Goal: Task Accomplishment & Management: Complete application form

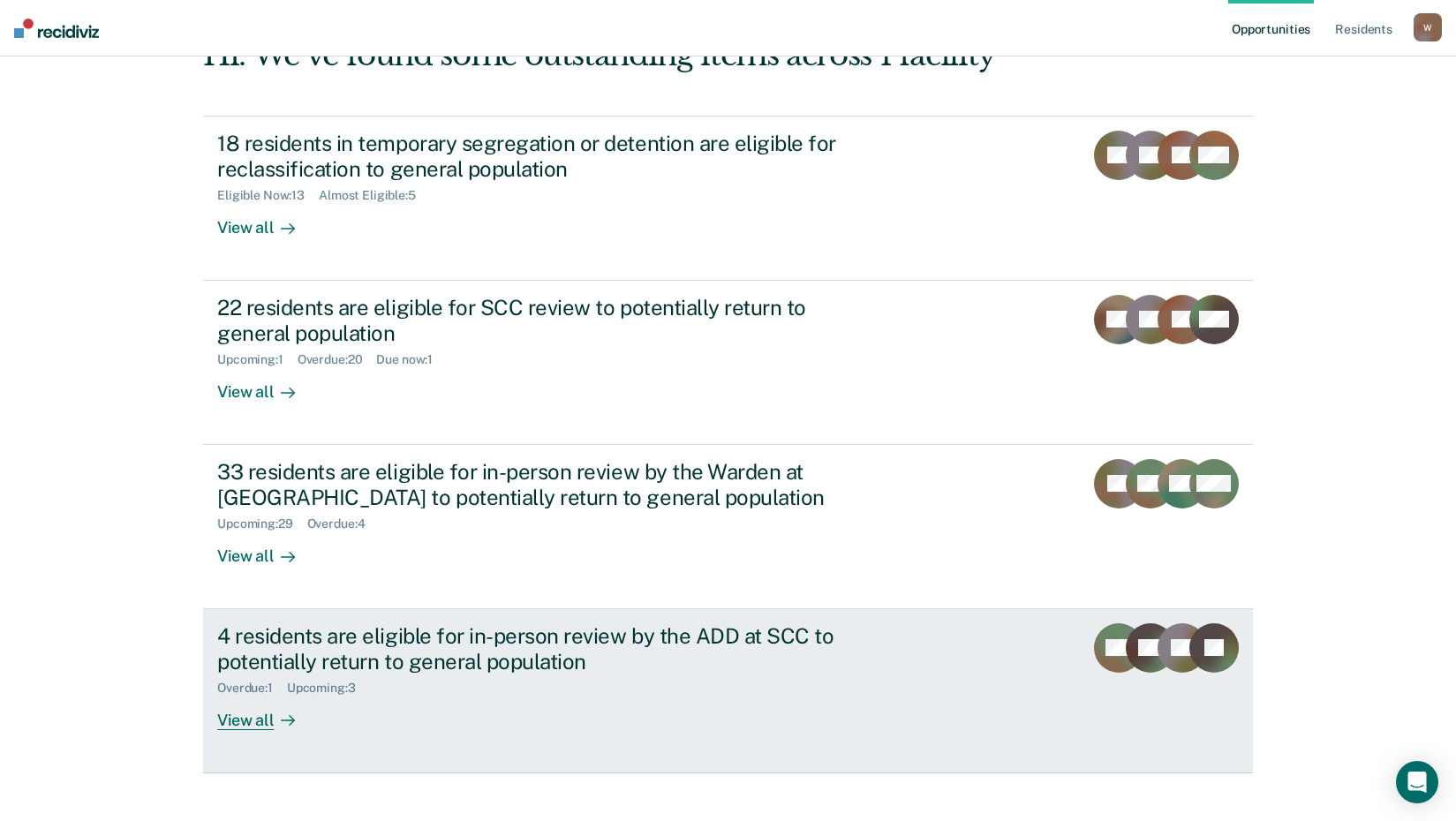
scroll to position [134, 0]
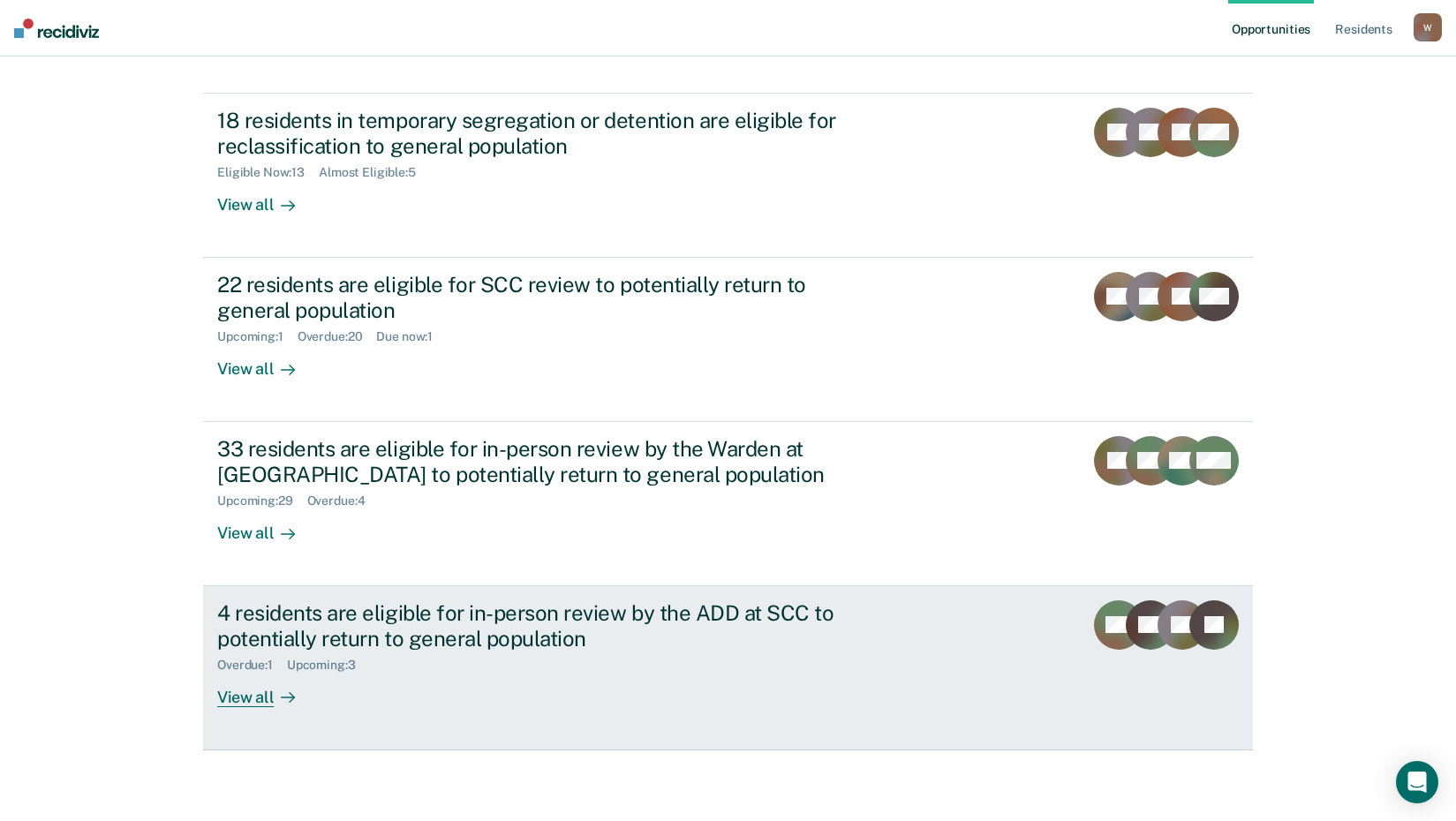
click at [231, 701] on div "View all" at bounding box center [267, 690] width 99 height 35
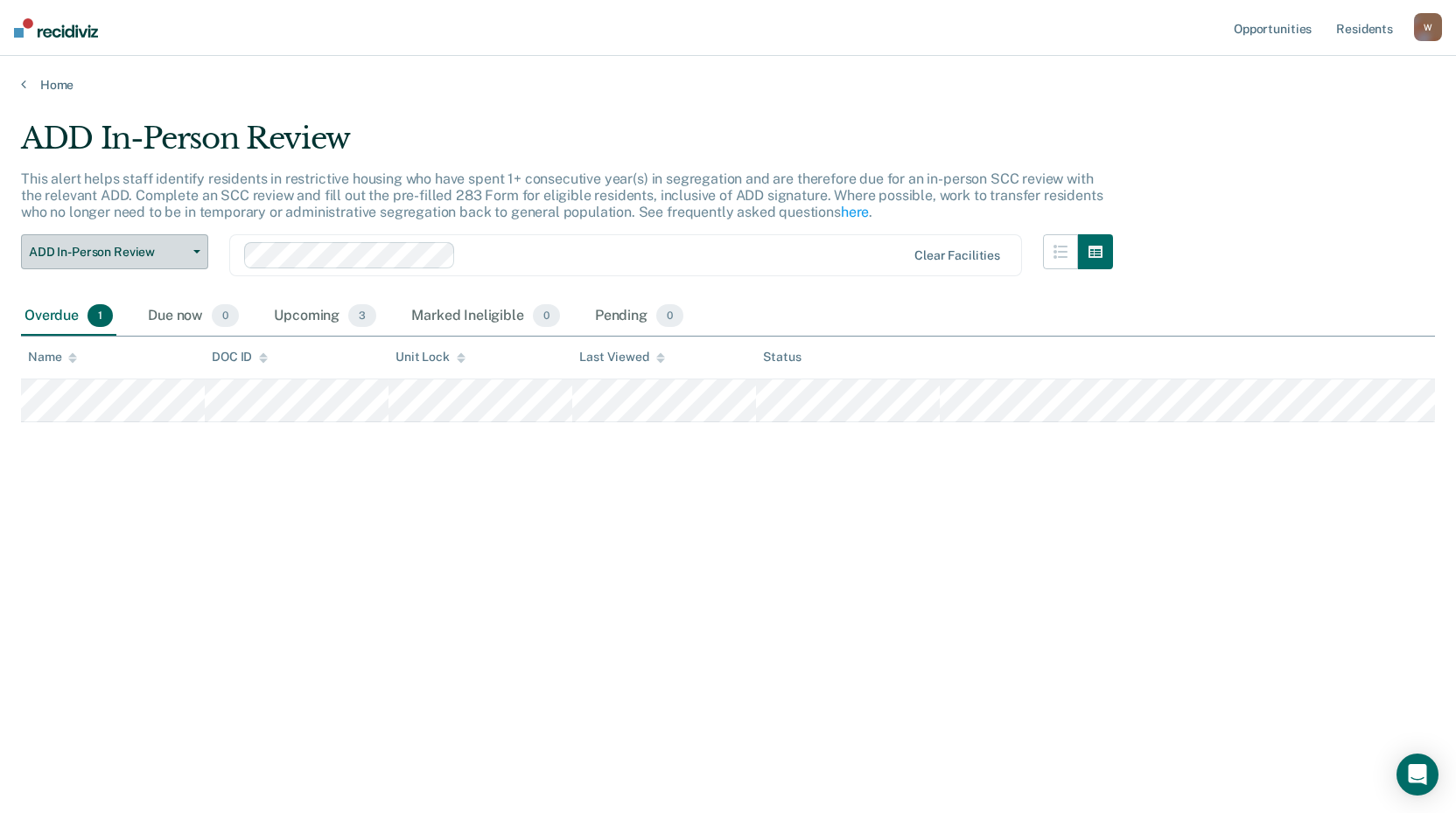
click at [103, 257] on span "ADD In-Person Review" at bounding box center [108, 251] width 158 height 15
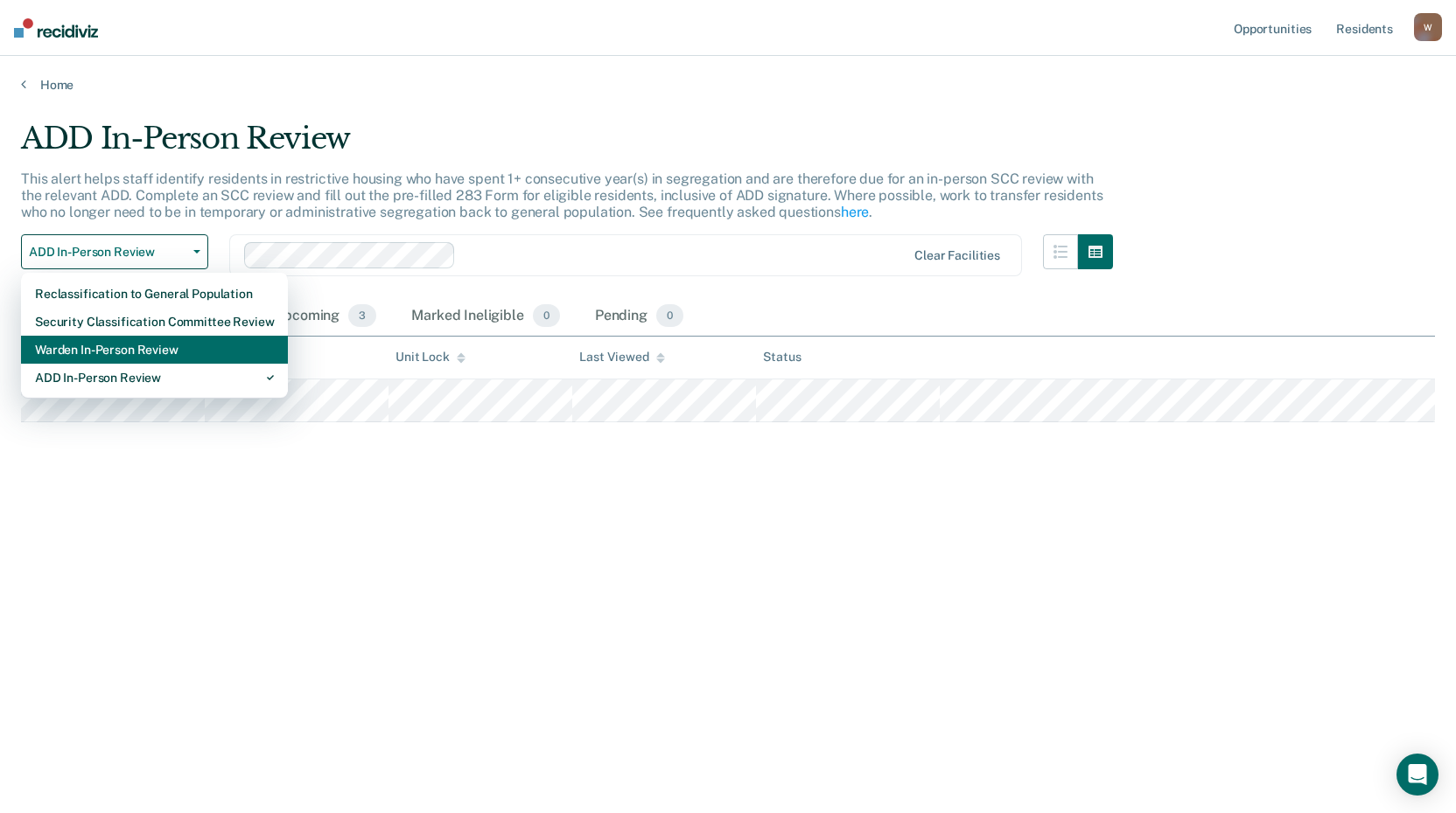
click at [98, 352] on div "Warden In-Person Review" at bounding box center [155, 349] width 239 height 28
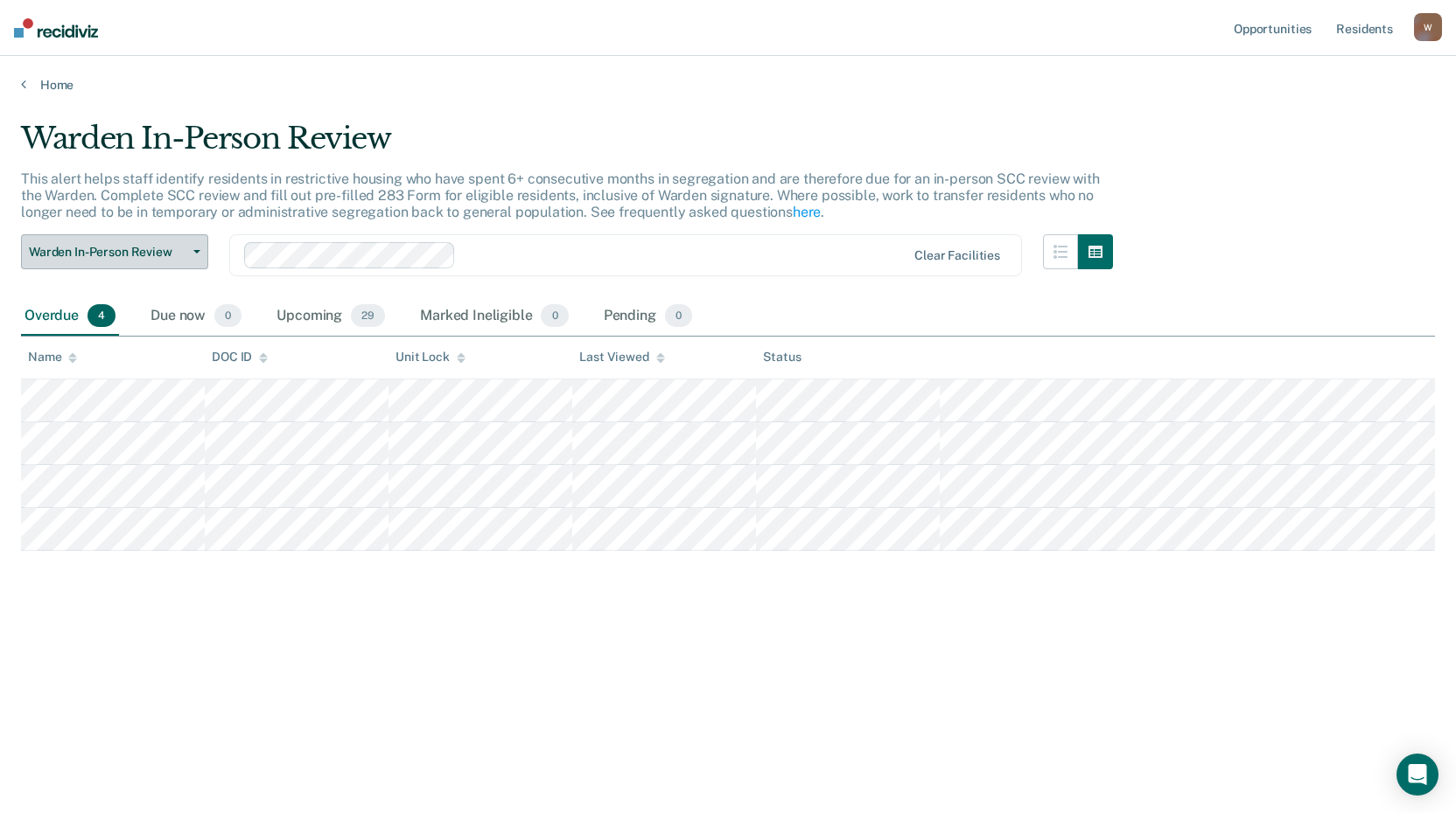
click at [54, 259] on span "Warden In-Person Review" at bounding box center [108, 251] width 158 height 15
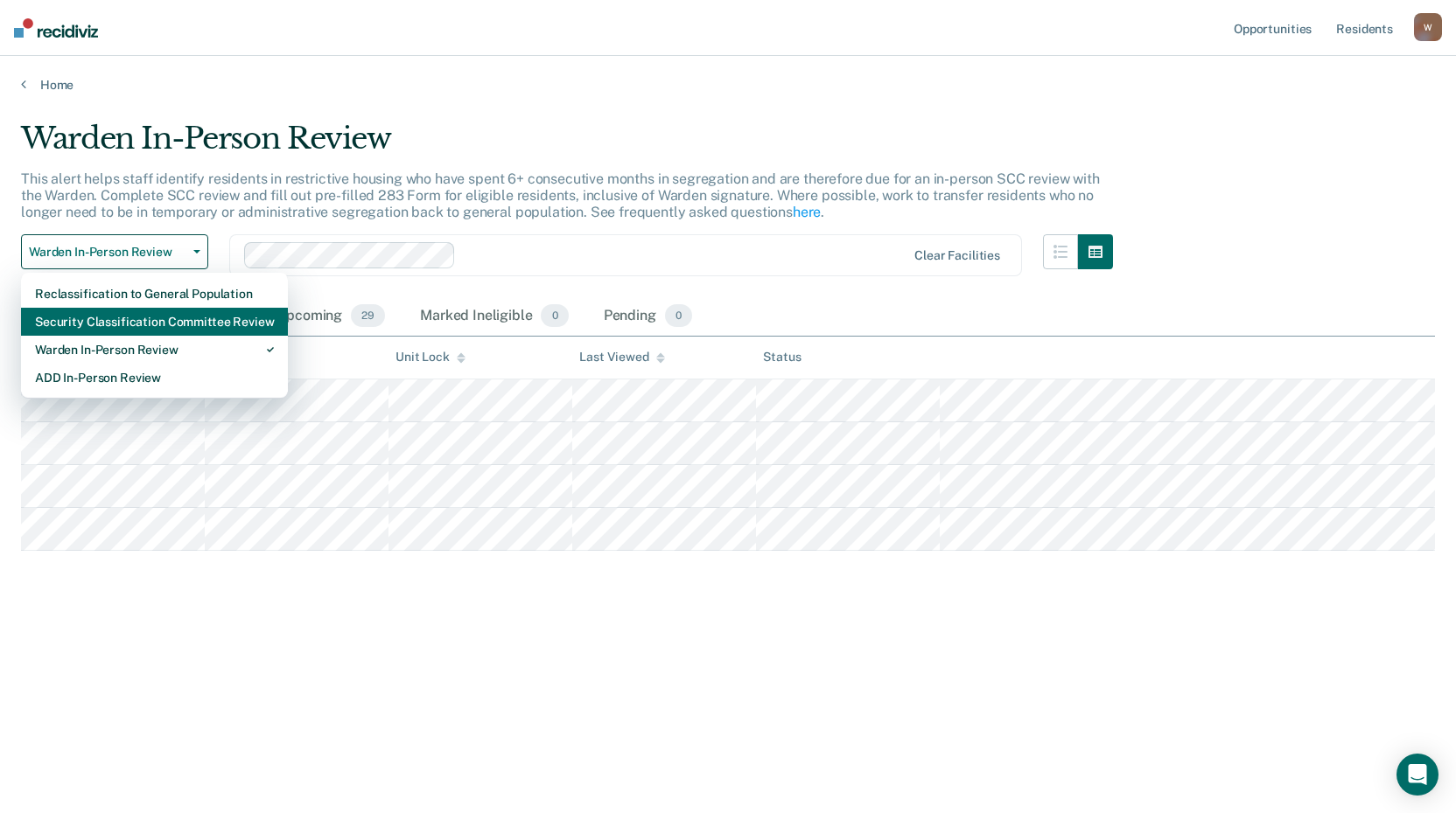
click at [40, 325] on div "Security Classification Committee Review" at bounding box center [155, 322] width 239 height 28
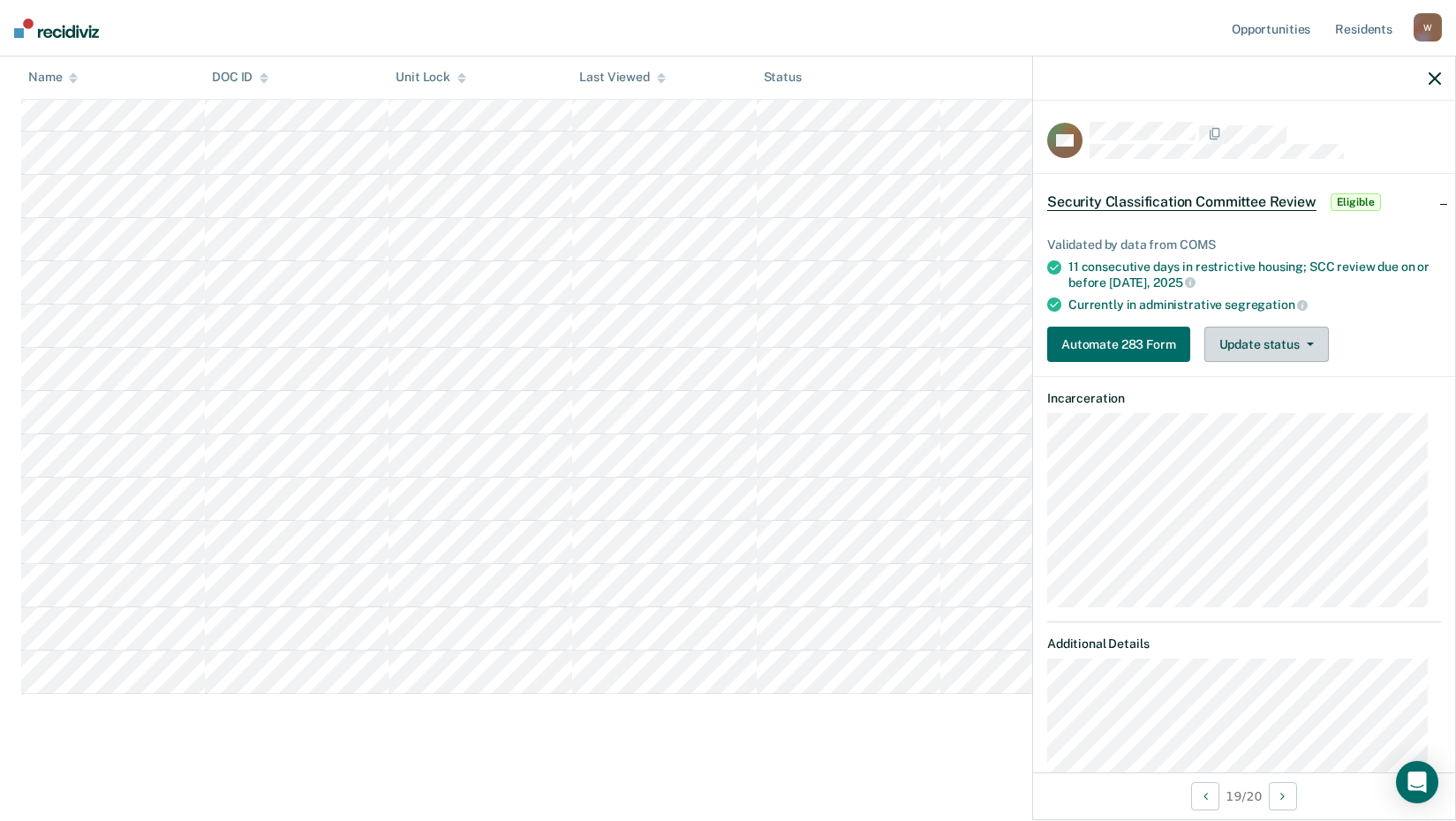
click at [1278, 357] on button "Update status" at bounding box center [1266, 345] width 124 height 36
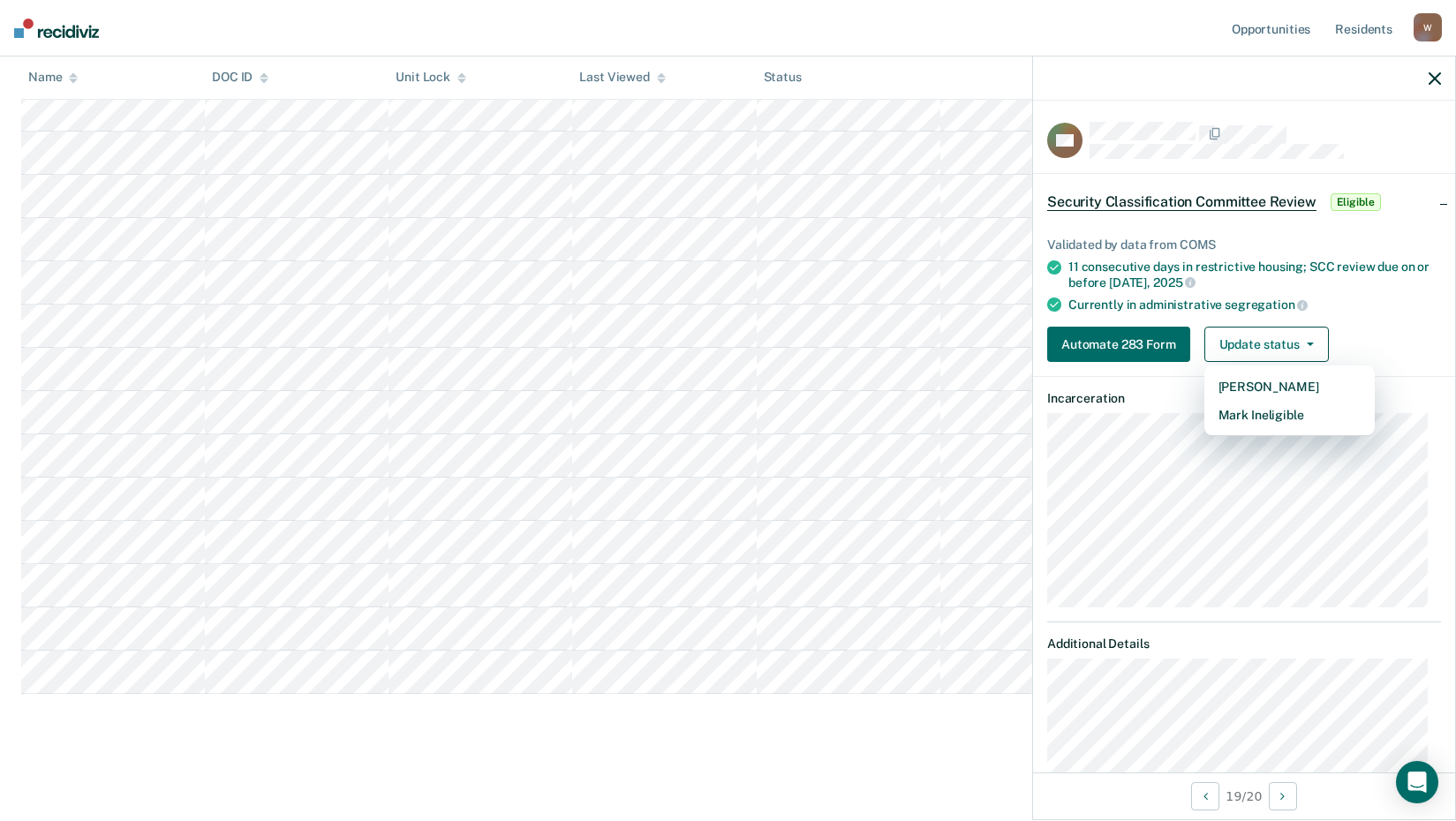
click at [1392, 331] on div "Automate 283 Form Update status Mark Pending Mark Ineligible" at bounding box center [1244, 345] width 394 height 36
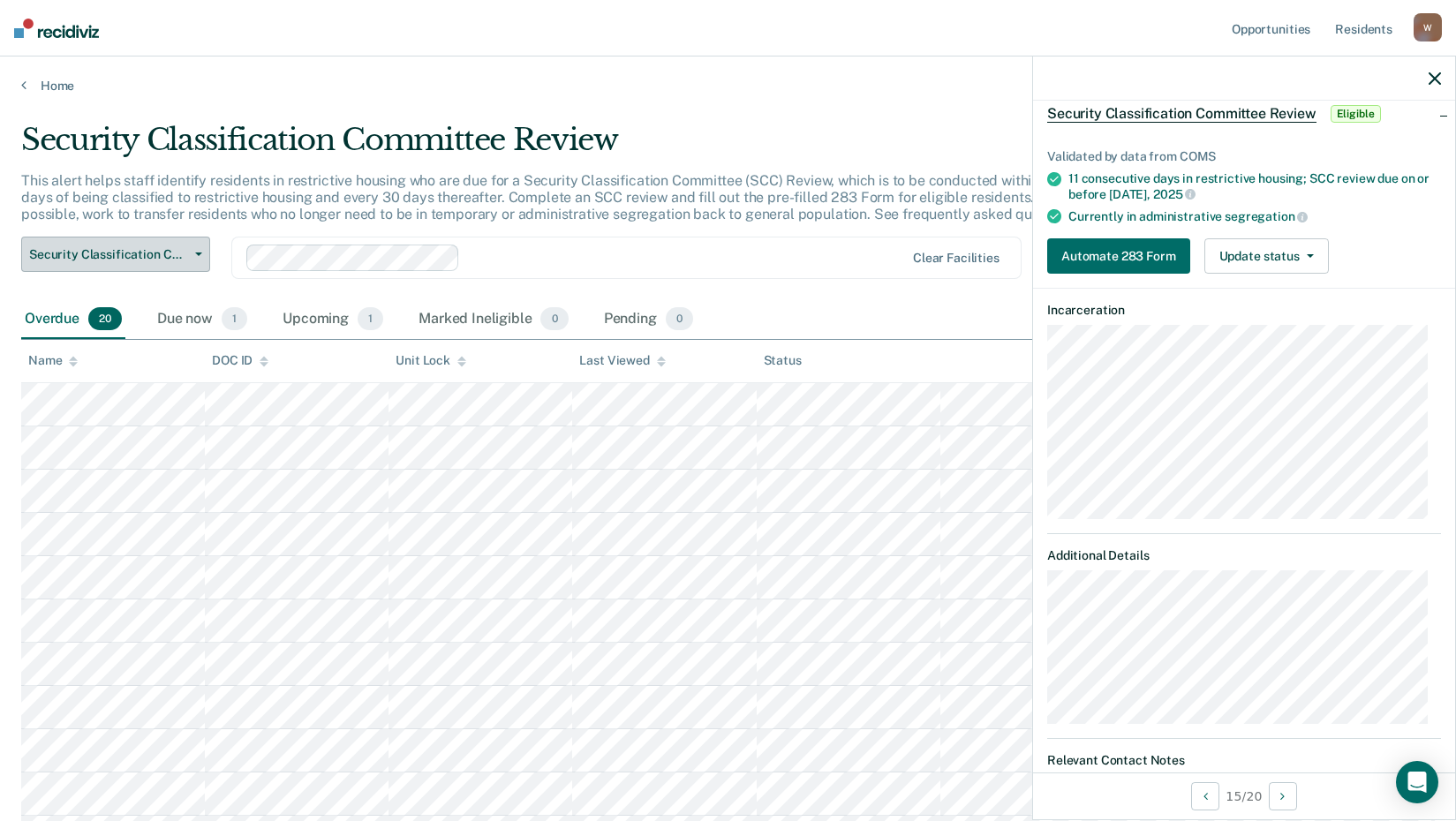
click at [116, 263] on button "Security Classification Committee Review" at bounding box center [115, 255] width 189 height 36
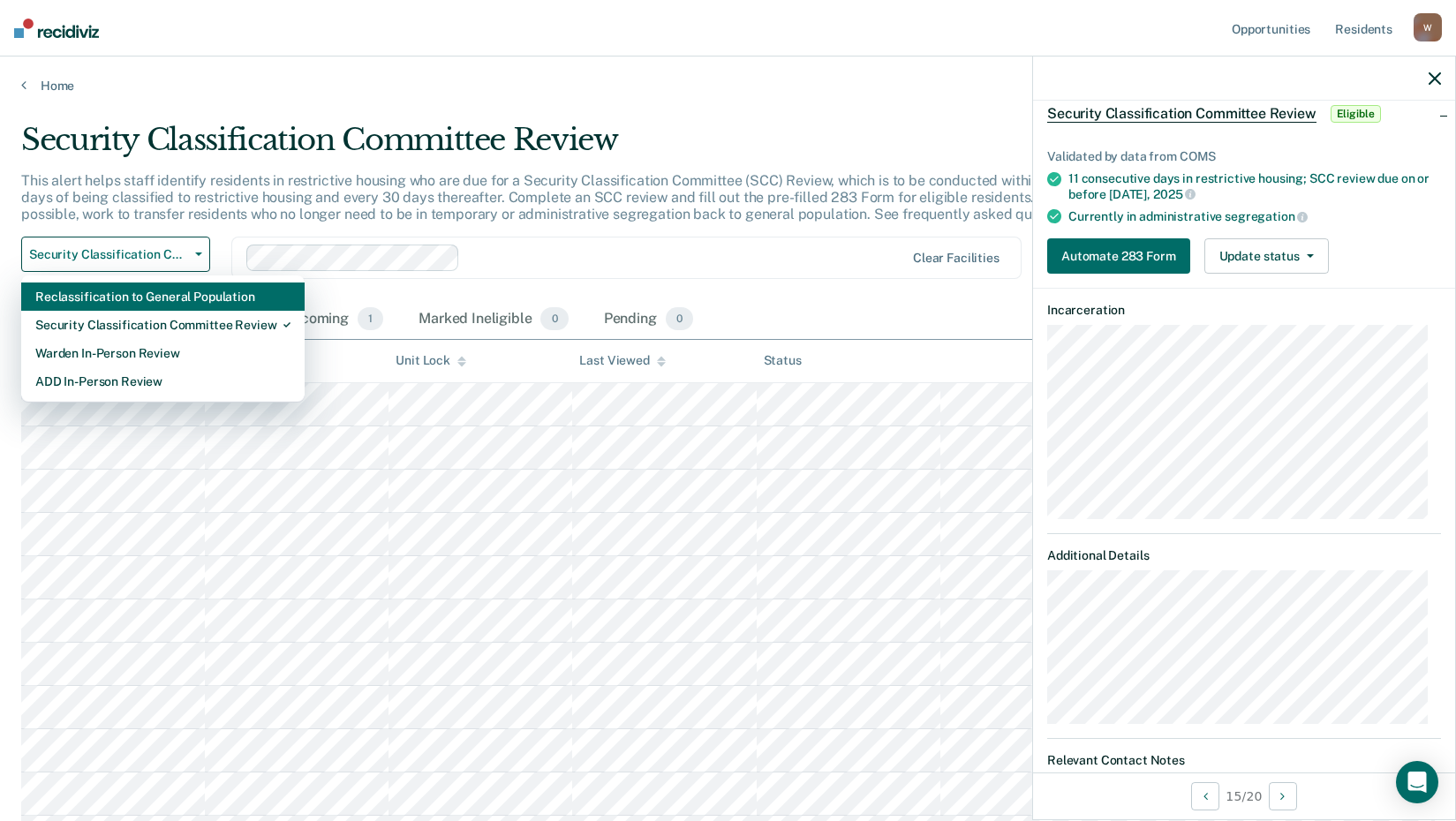
click at [119, 301] on div "Reclassification to General Population" at bounding box center [163, 296] width 255 height 29
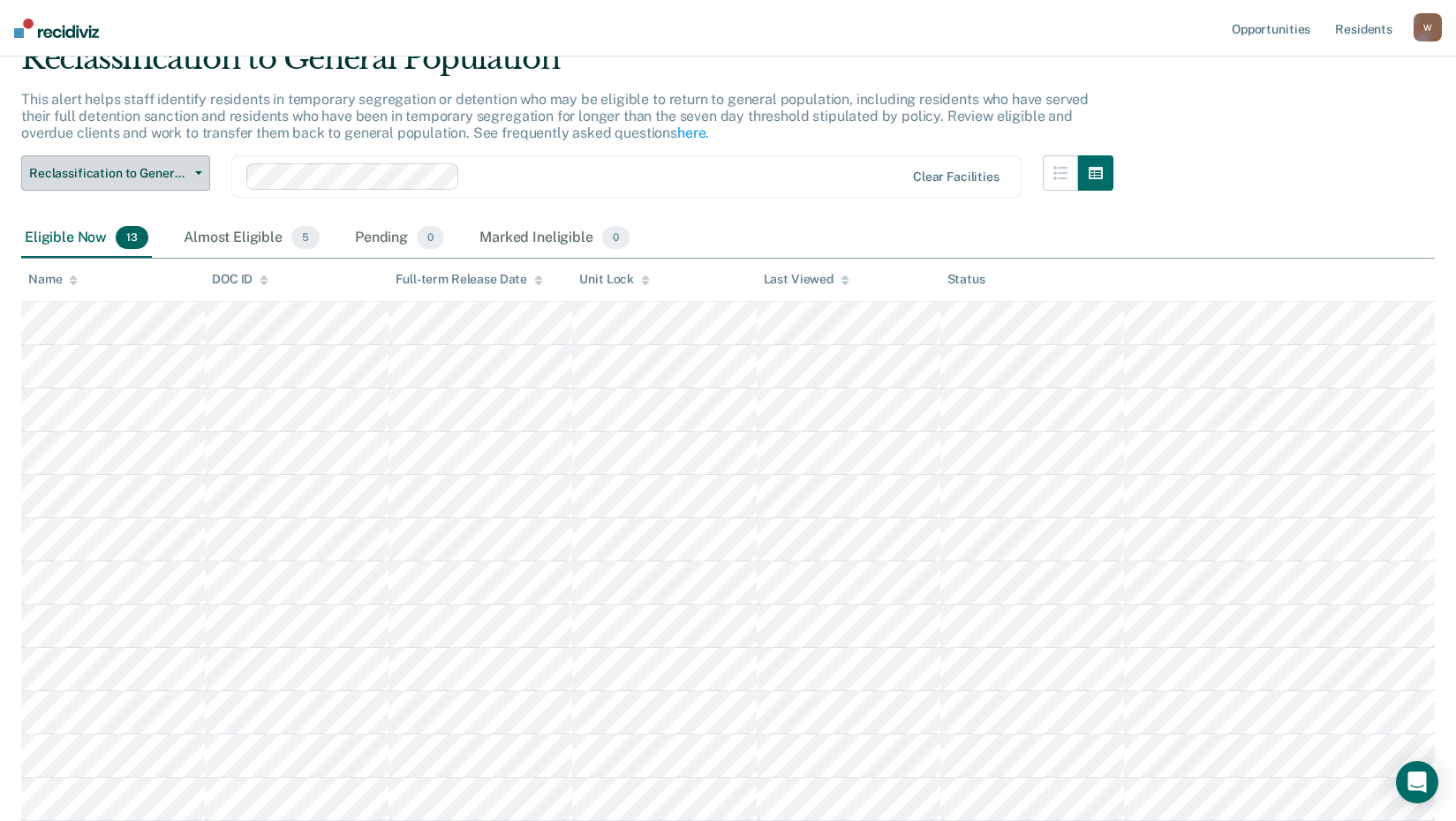
scroll to position [75, 0]
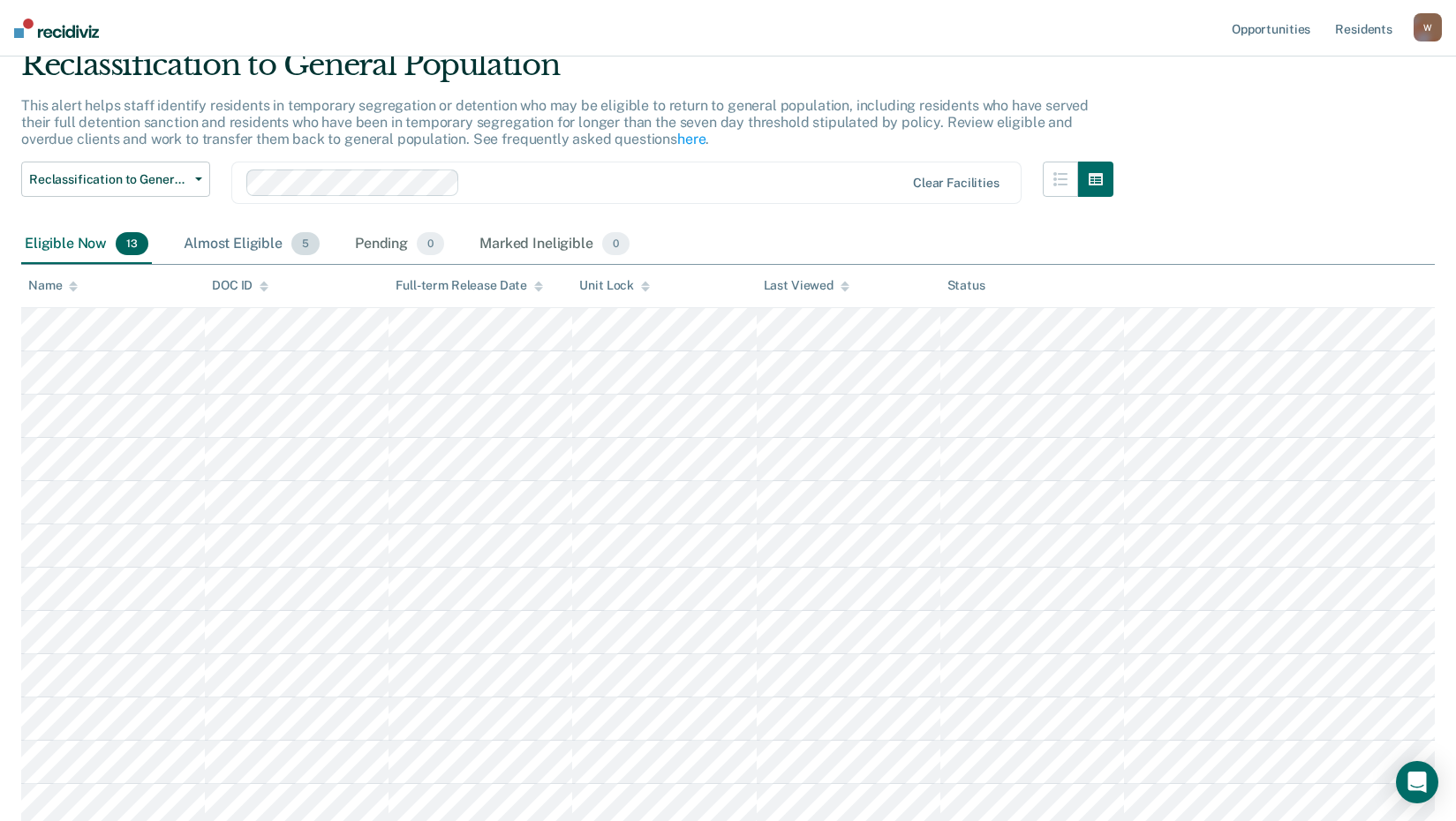
click at [237, 250] on div "Almost Eligible 5" at bounding box center [251, 244] width 143 height 39
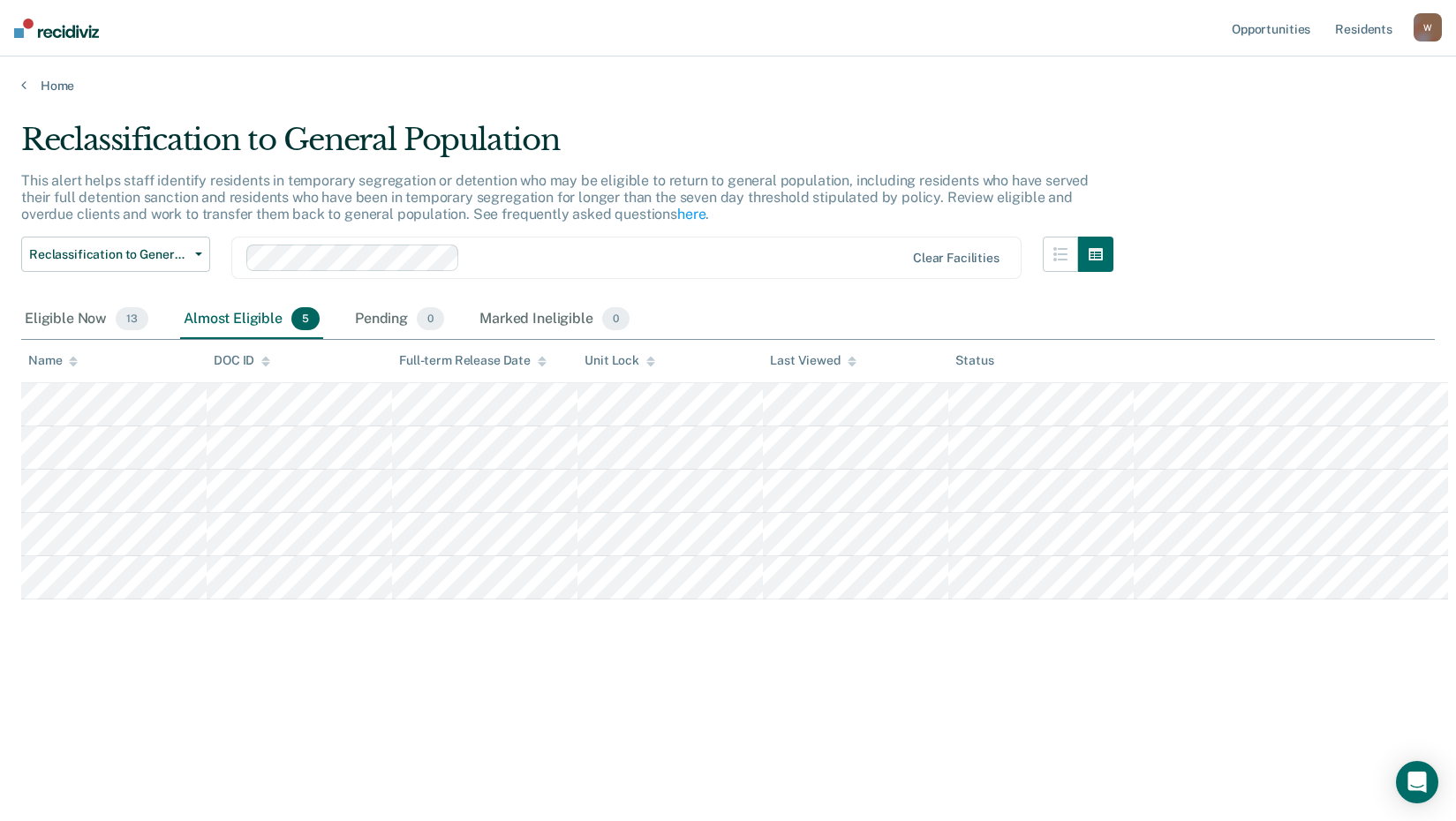
scroll to position [0, 0]
click at [54, 84] on link "Home" at bounding box center [734, 86] width 1427 height 16
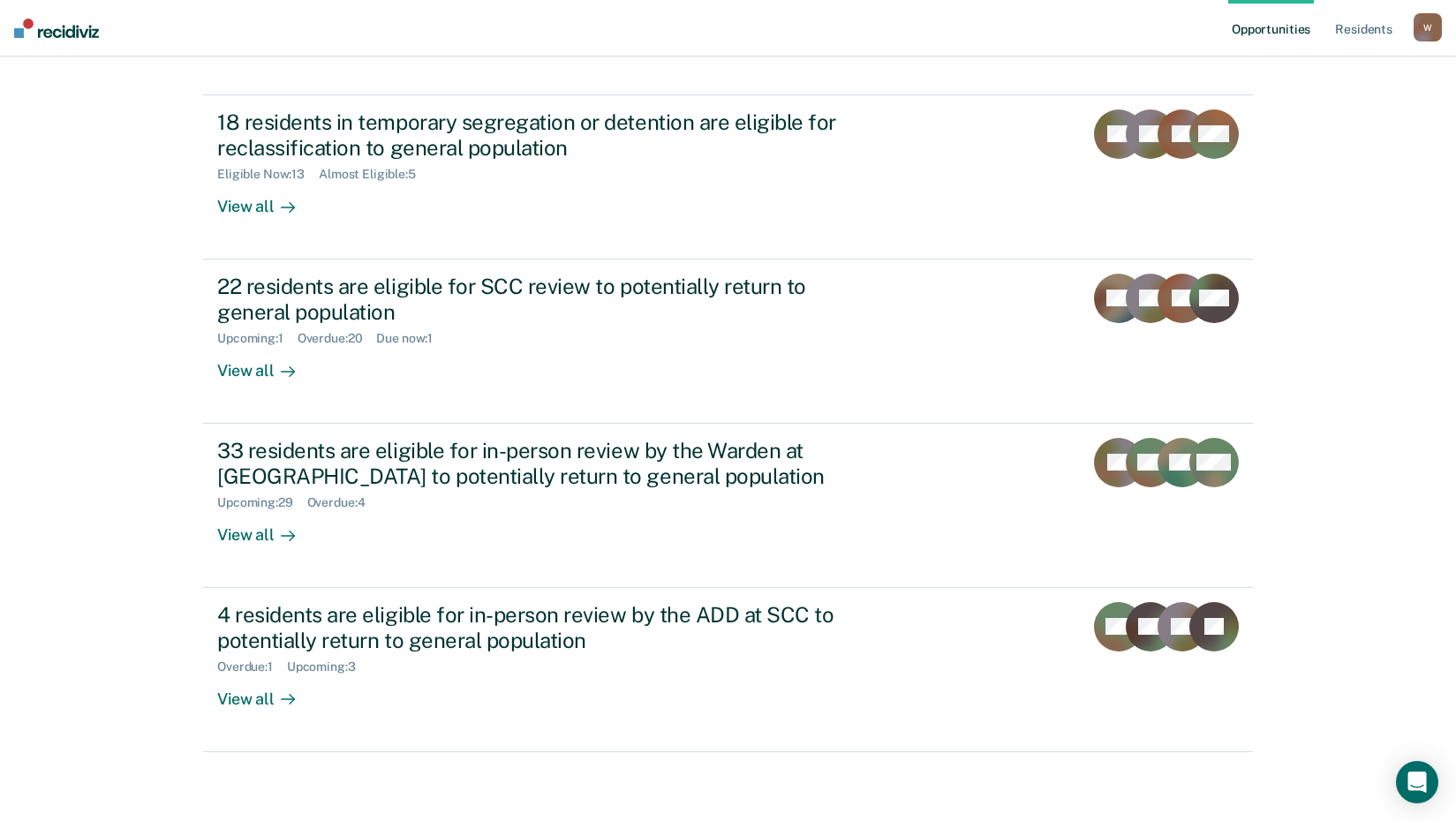
scroll to position [134, 0]
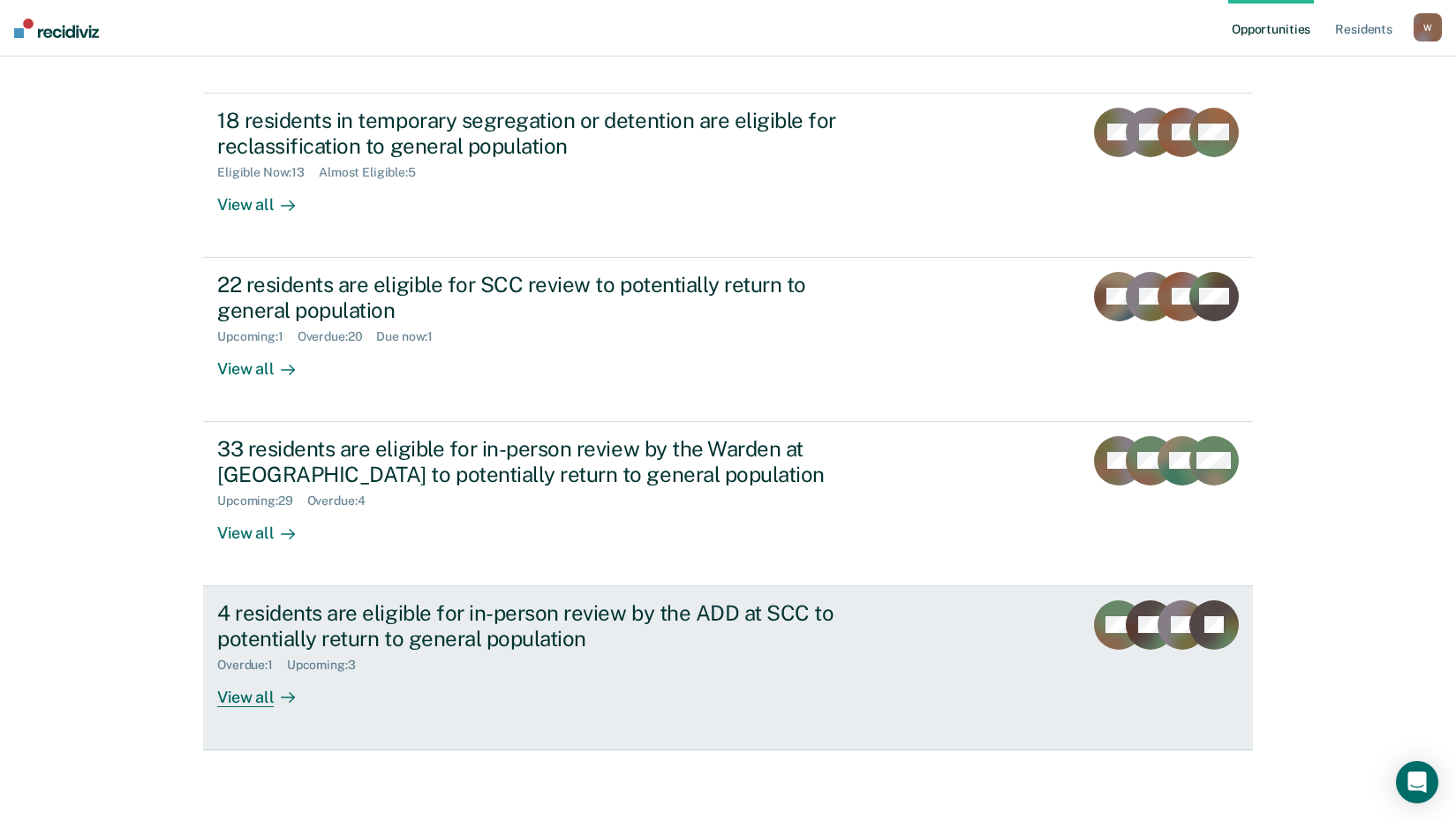
click at [240, 698] on div "View all" at bounding box center [267, 690] width 99 height 35
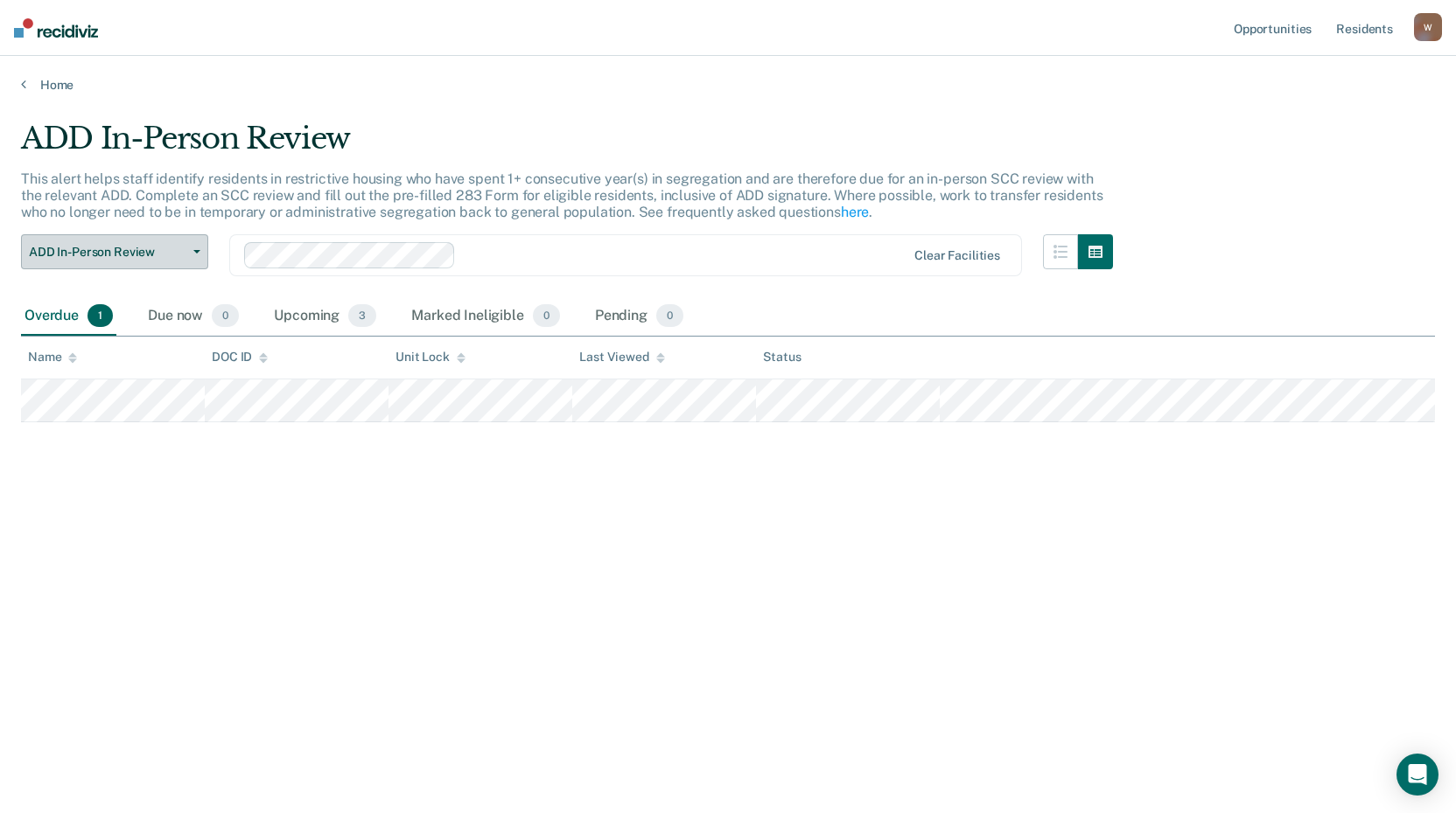
click at [153, 248] on span "ADD In-Person Review" at bounding box center [108, 251] width 158 height 15
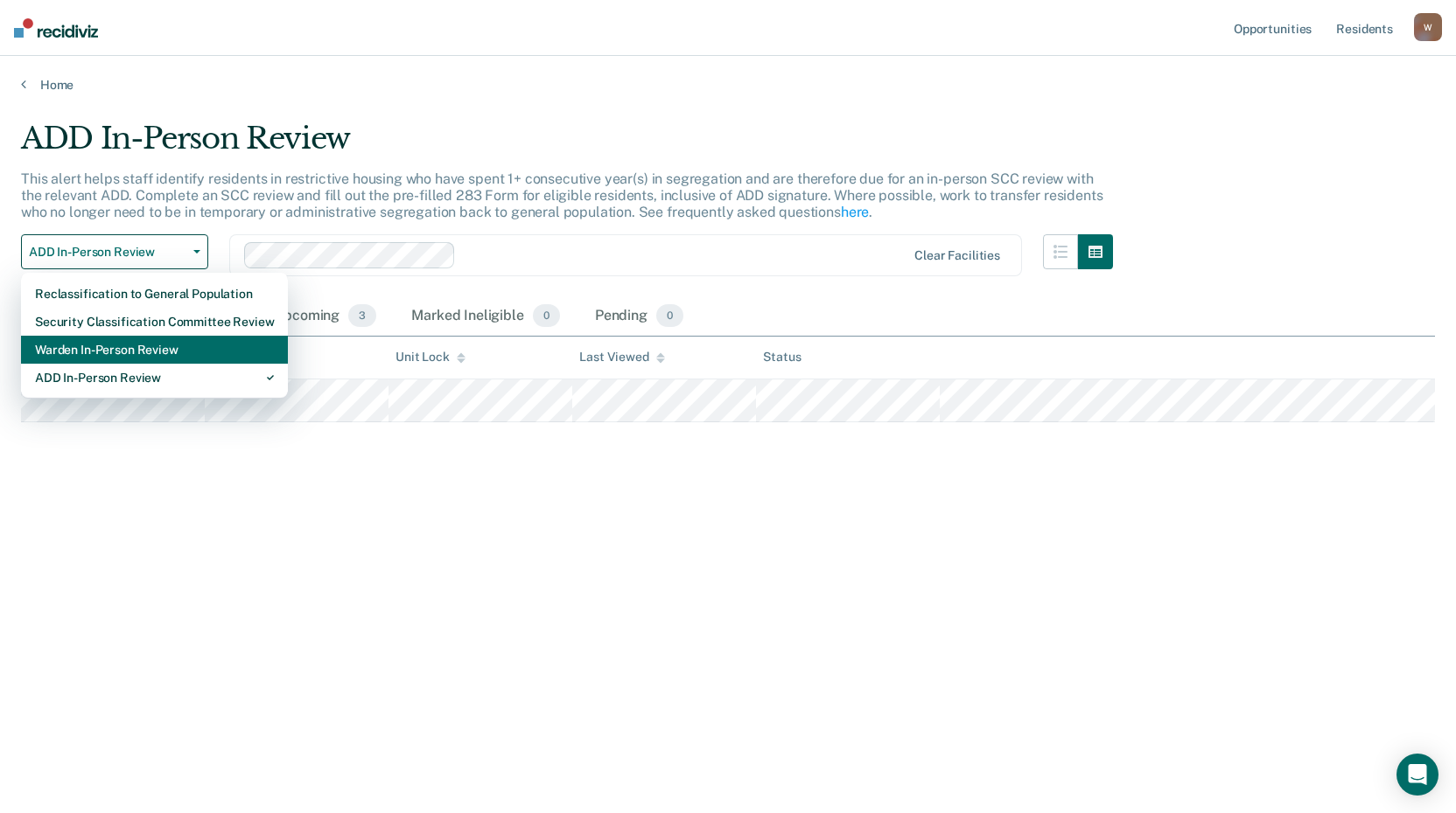
click at [65, 360] on div "Warden In-Person Review" at bounding box center [155, 349] width 239 height 28
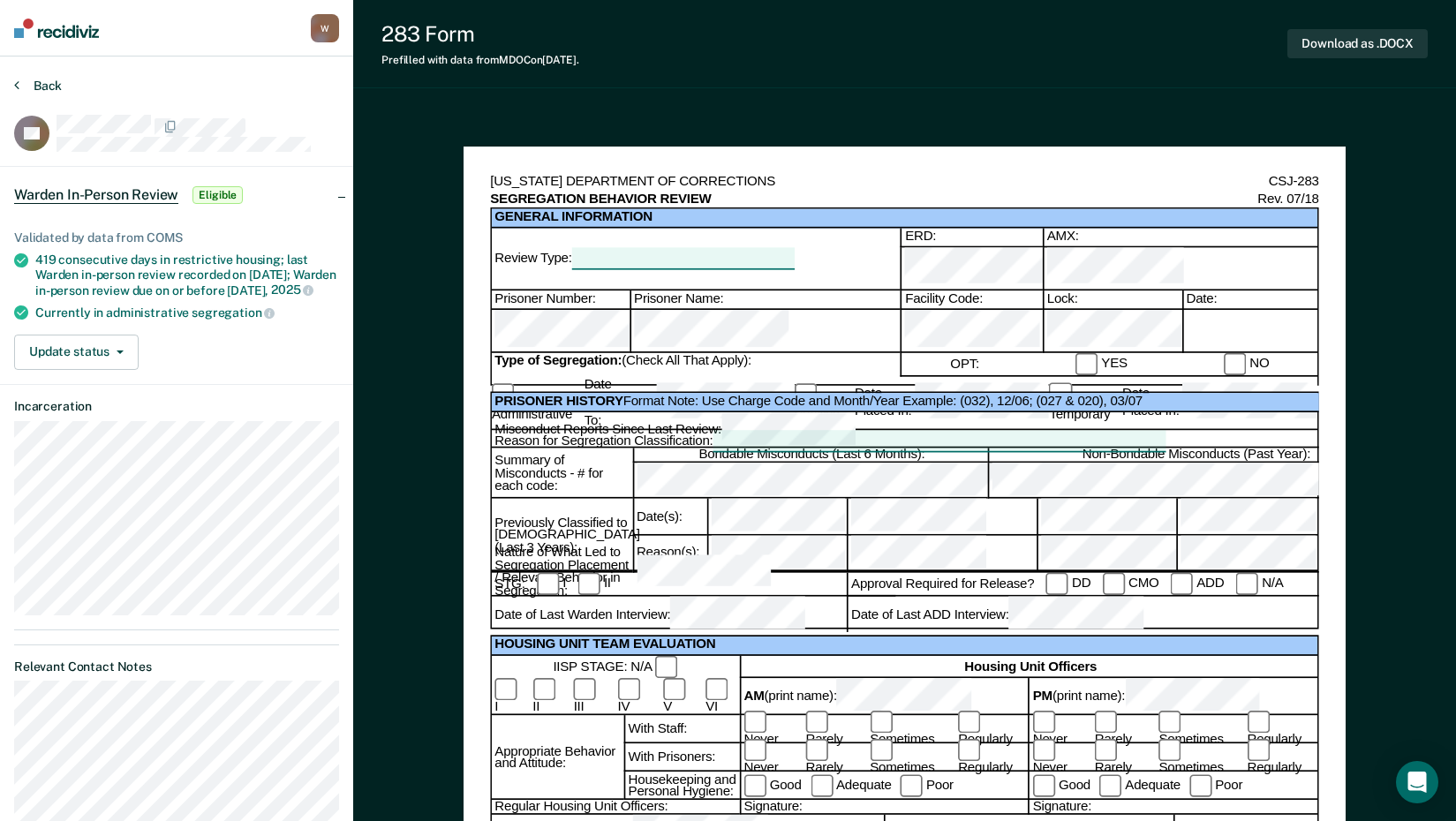
click at [43, 89] on button "Back" at bounding box center [38, 86] width 47 height 16
click at [35, 79] on button "Back" at bounding box center [38, 86] width 47 height 16
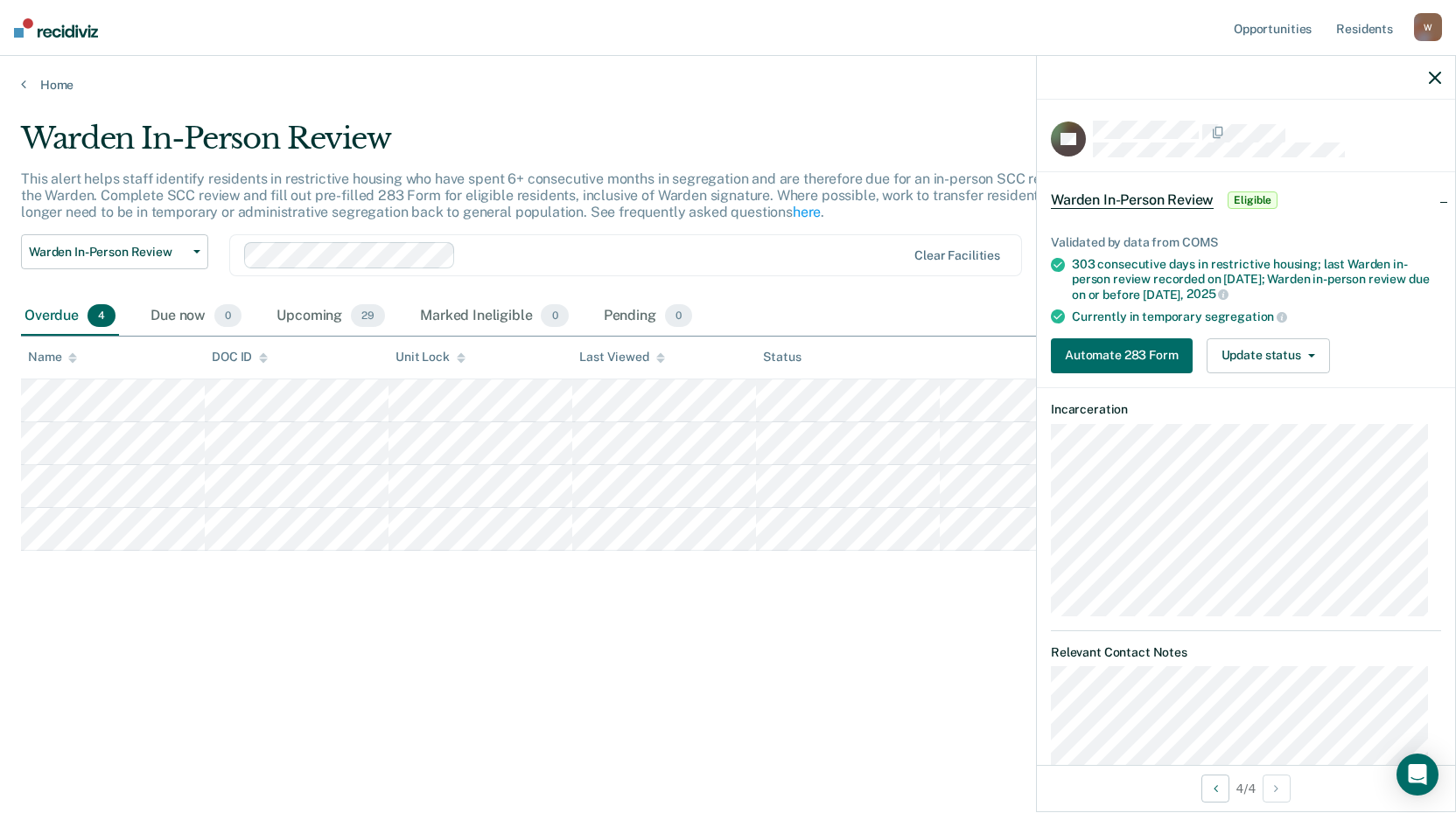
click at [1442, 82] on div at bounding box center [1245, 77] width 418 height 44
click at [1438, 74] on icon "button" at bounding box center [1434, 77] width 13 height 13
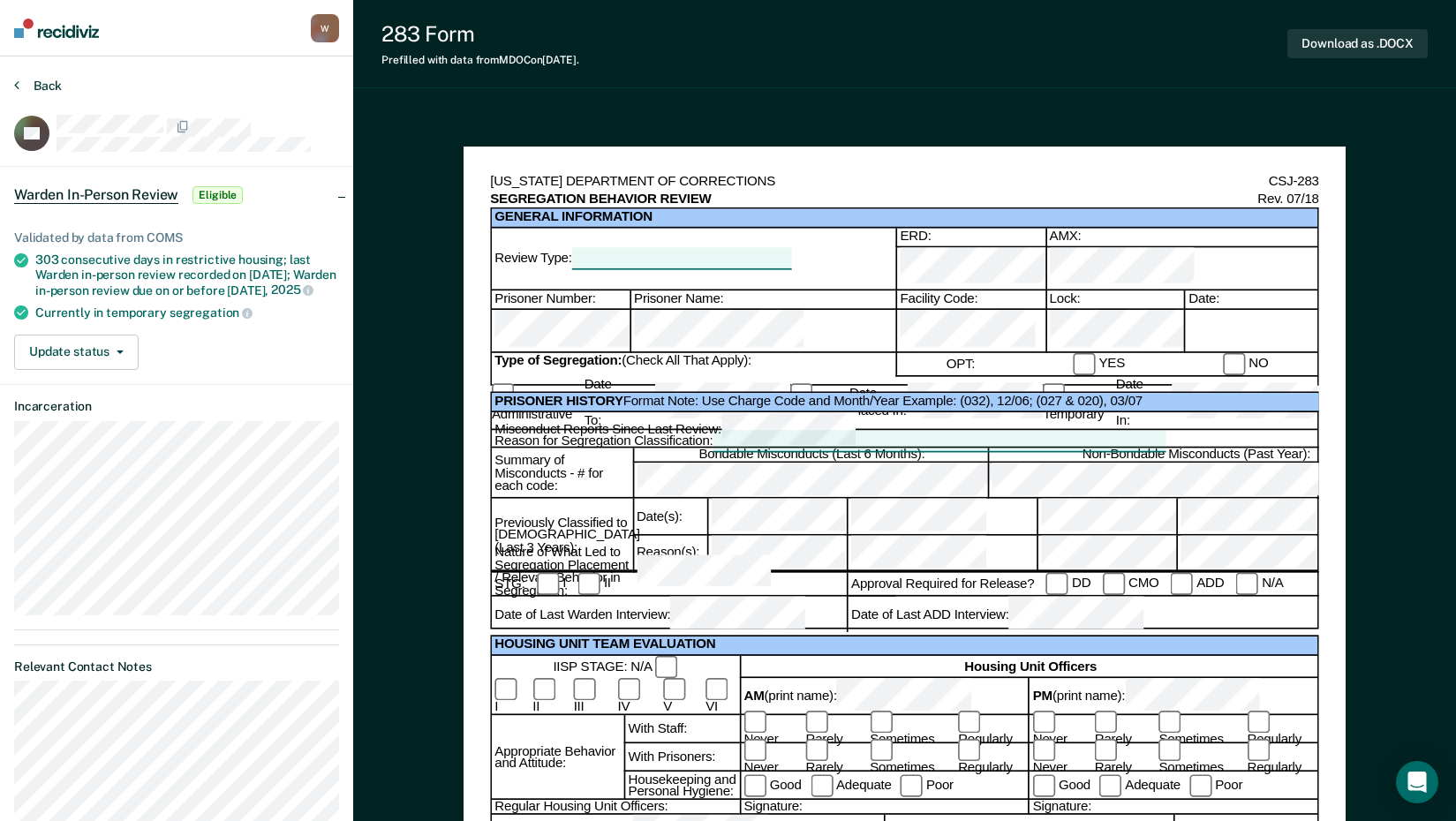
click at [42, 83] on button "Back" at bounding box center [38, 86] width 47 height 16
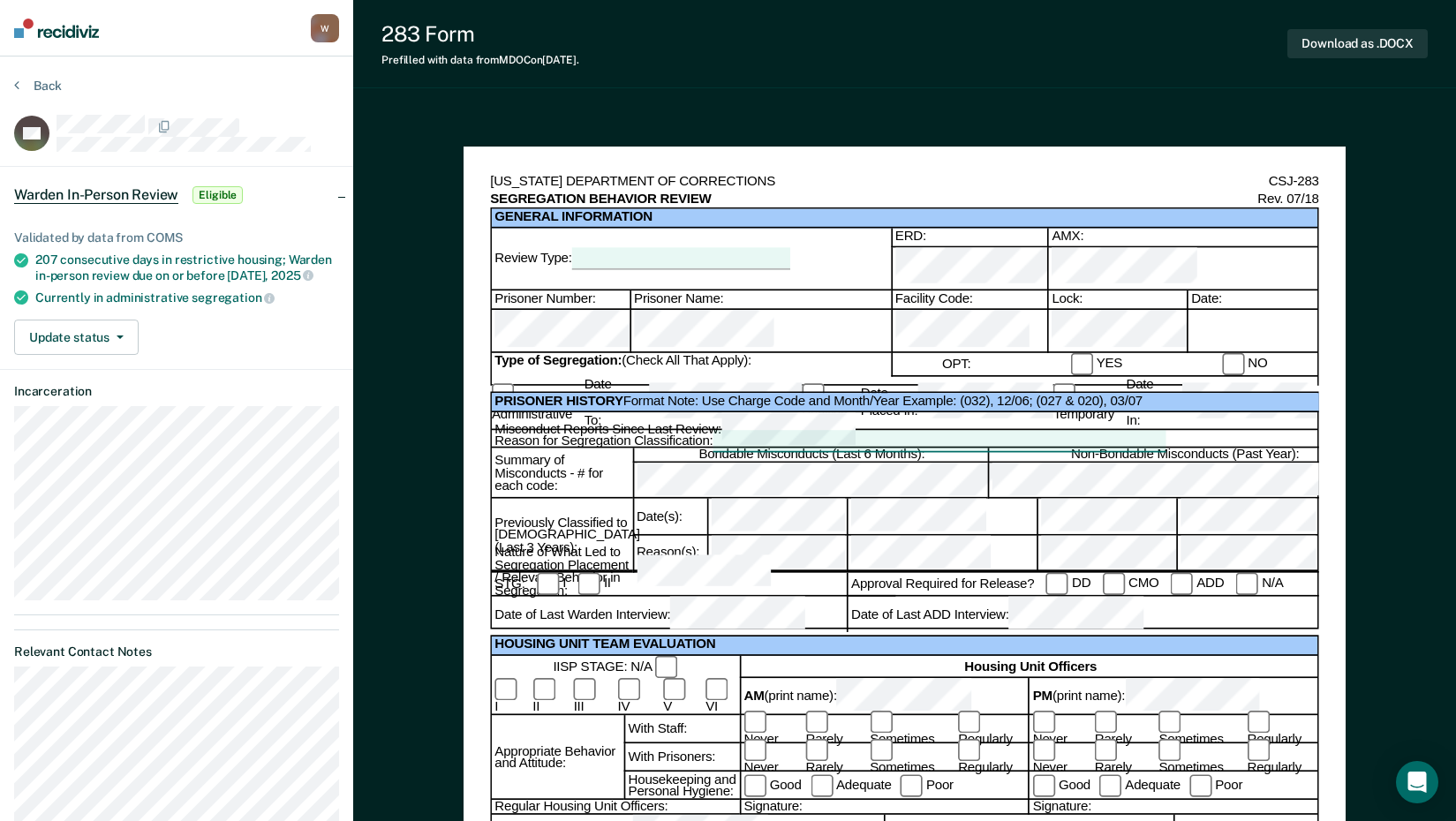
click at [790, 249] on div at bounding box center [681, 258] width 218 height 21
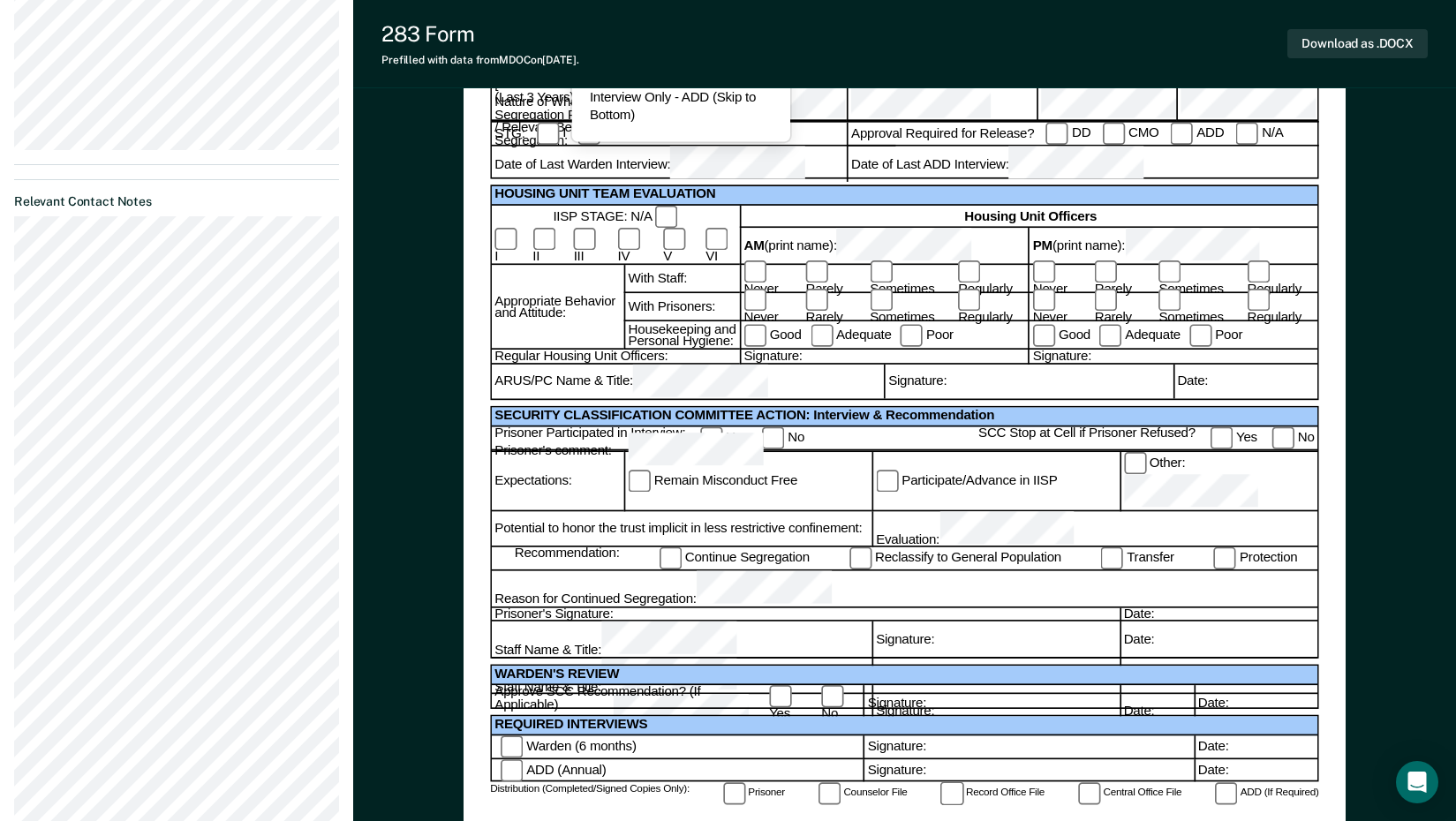
scroll to position [618, 0]
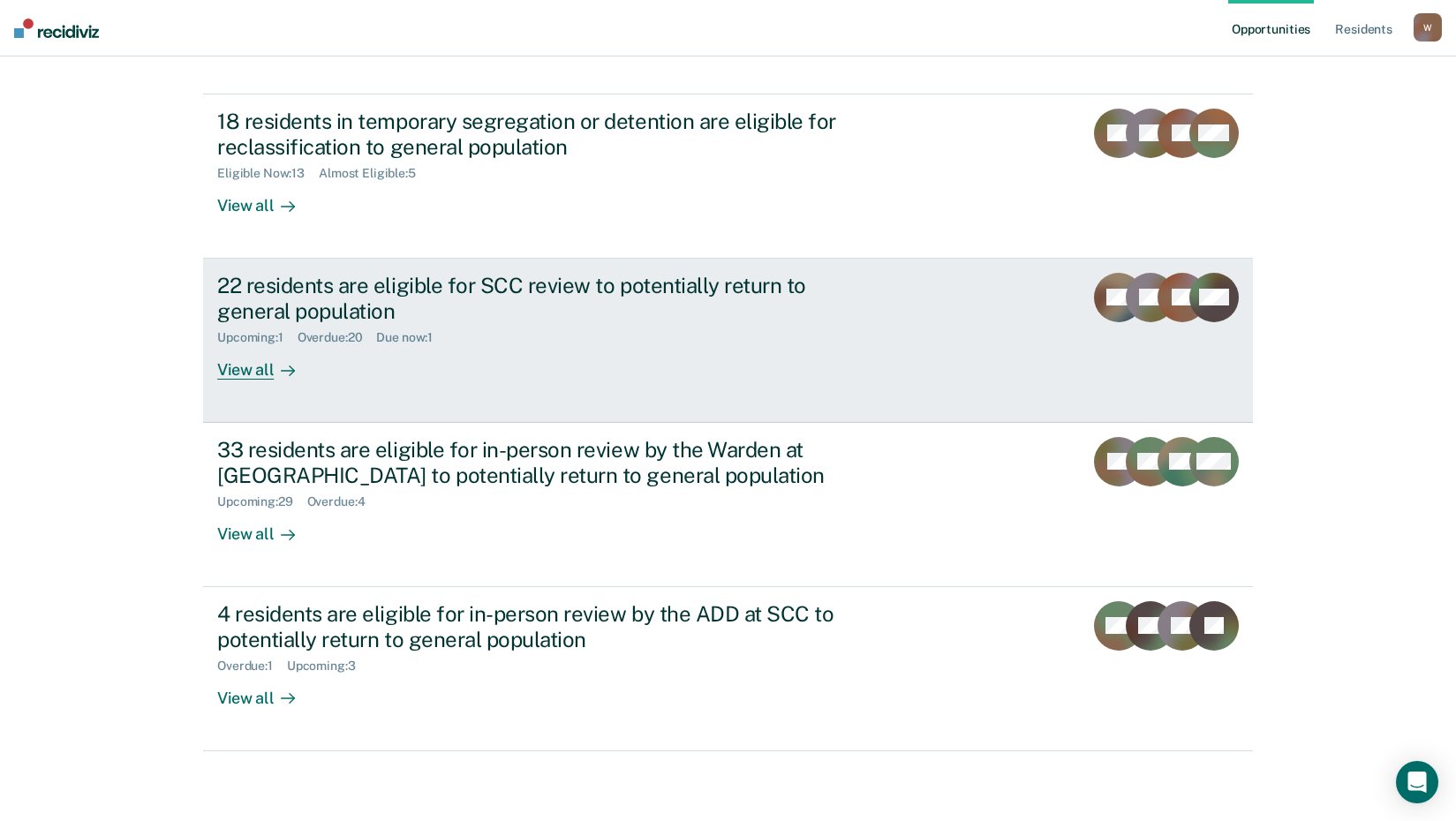
scroll to position [134, 0]
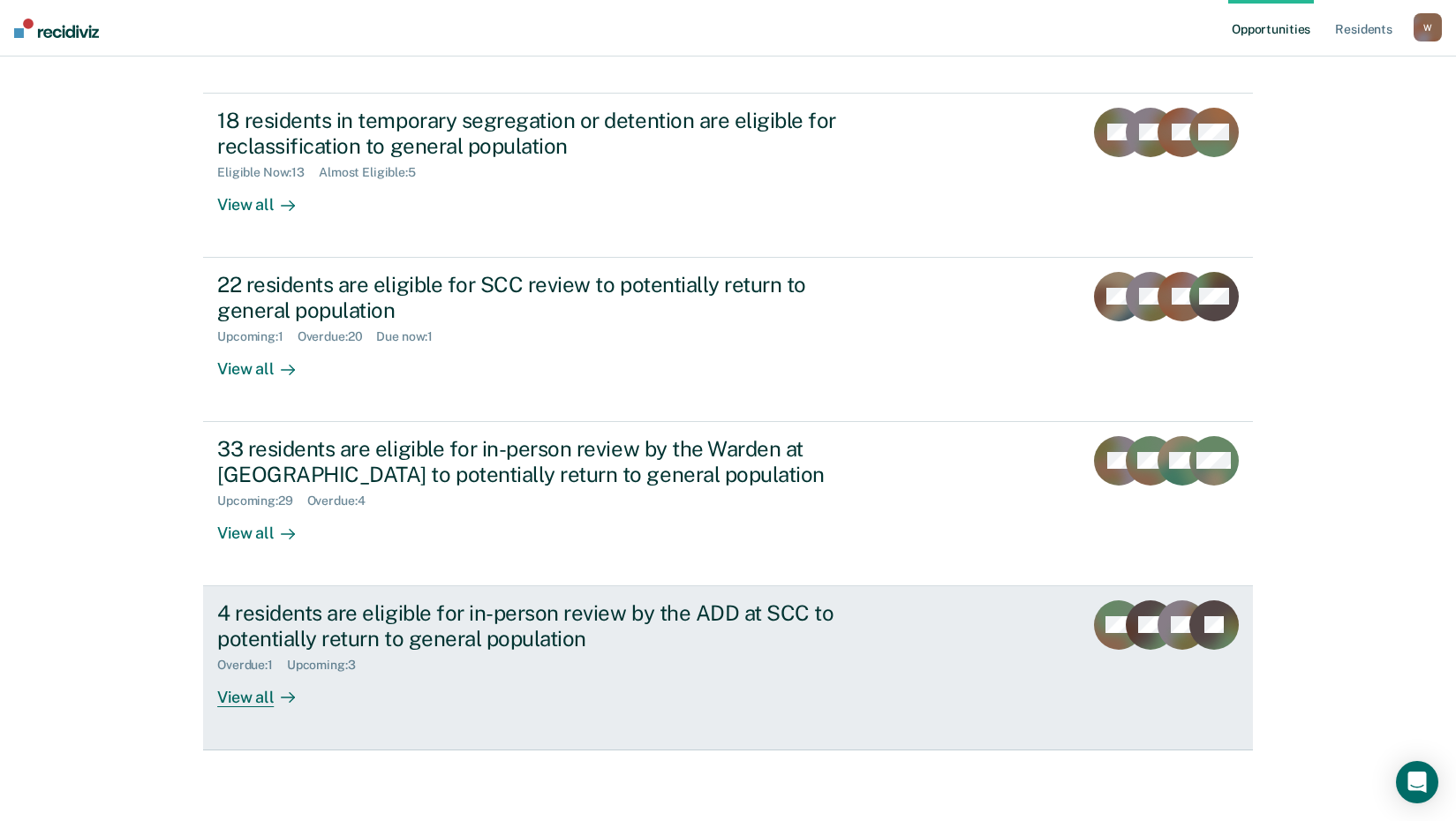
click at [246, 698] on div "View all" at bounding box center [267, 690] width 99 height 35
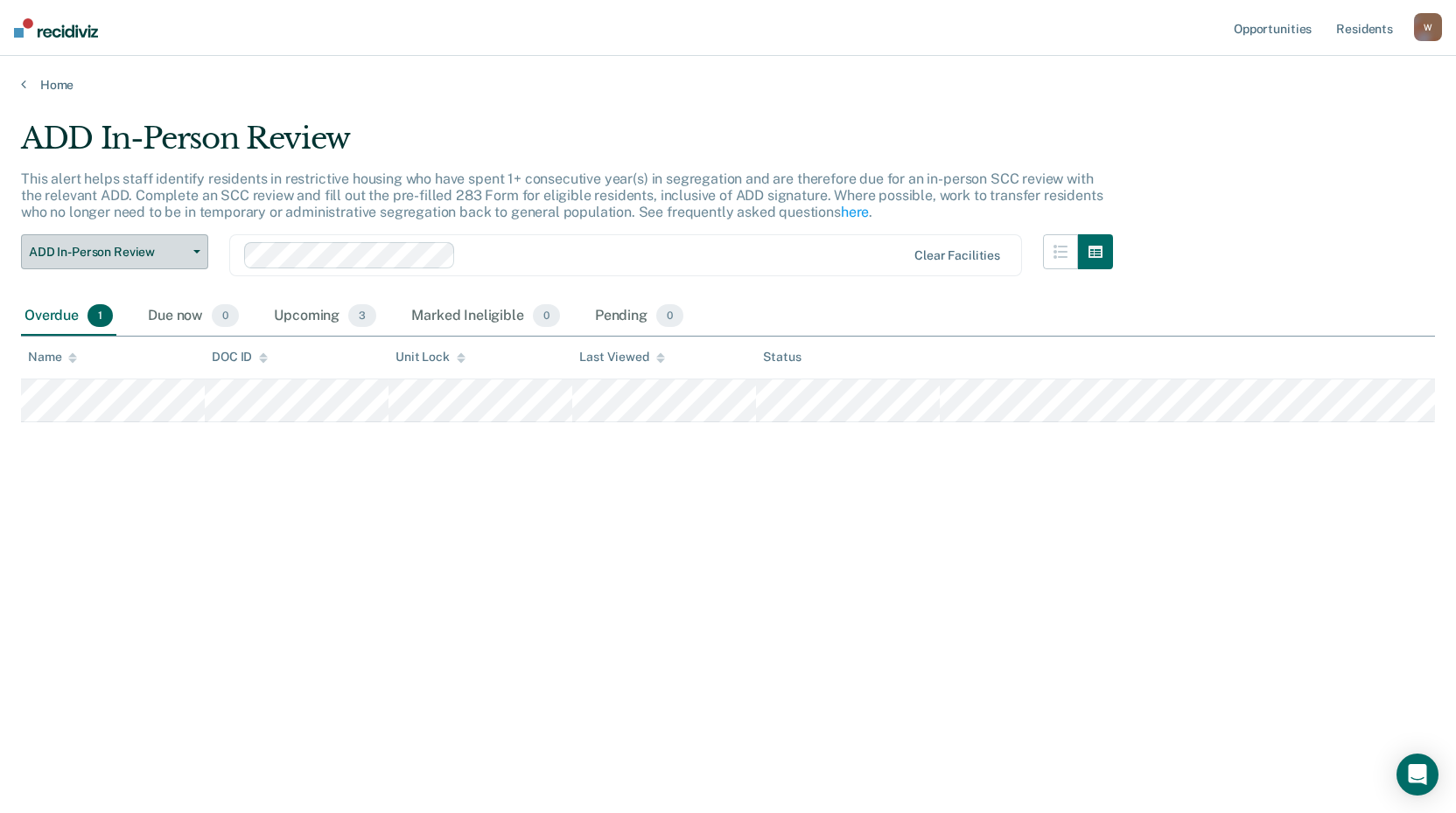
click at [119, 260] on button "ADD In-Person Review" at bounding box center [114, 252] width 187 height 35
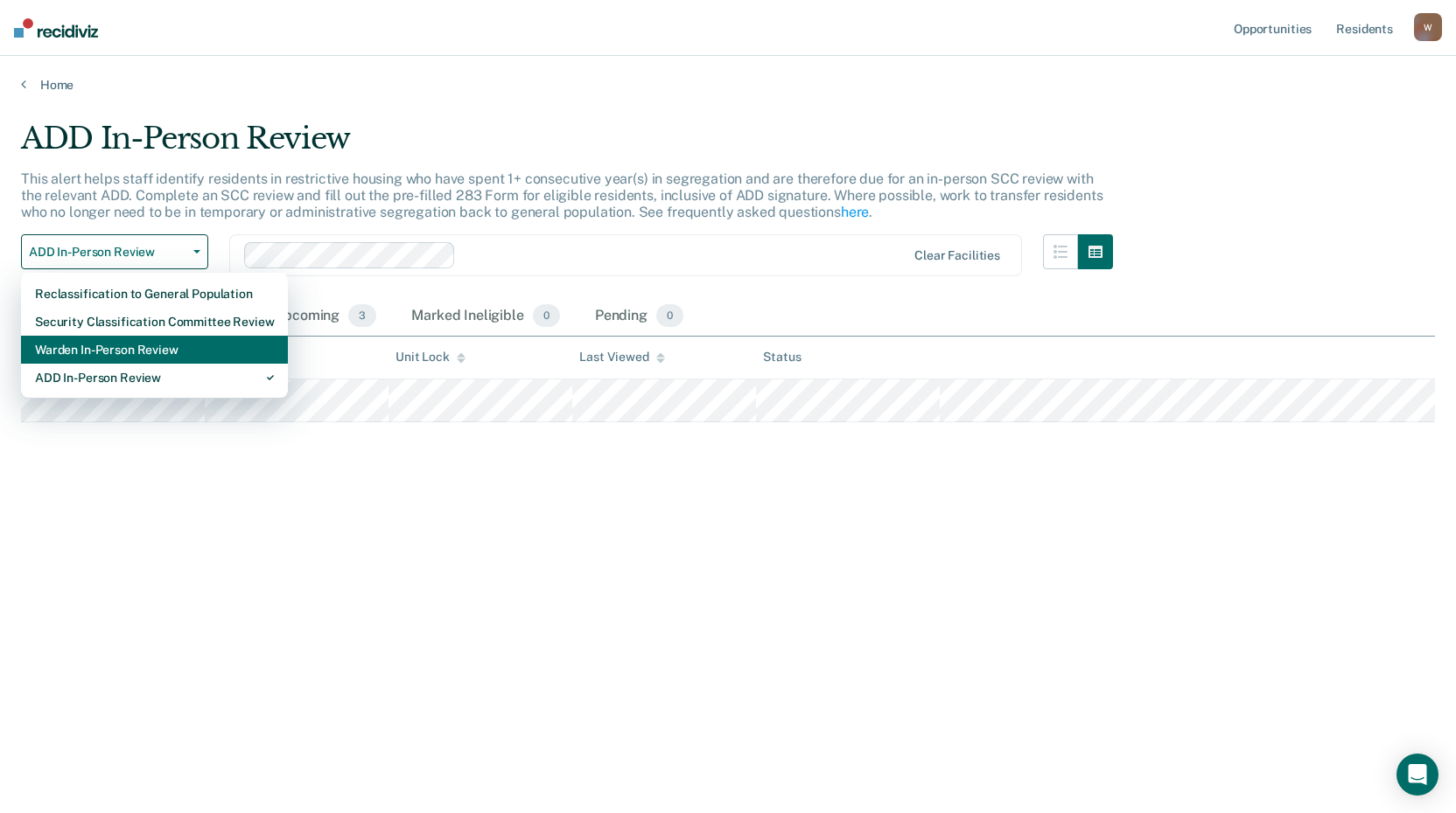
click at [63, 352] on div "Warden In-Person Review" at bounding box center [155, 349] width 239 height 28
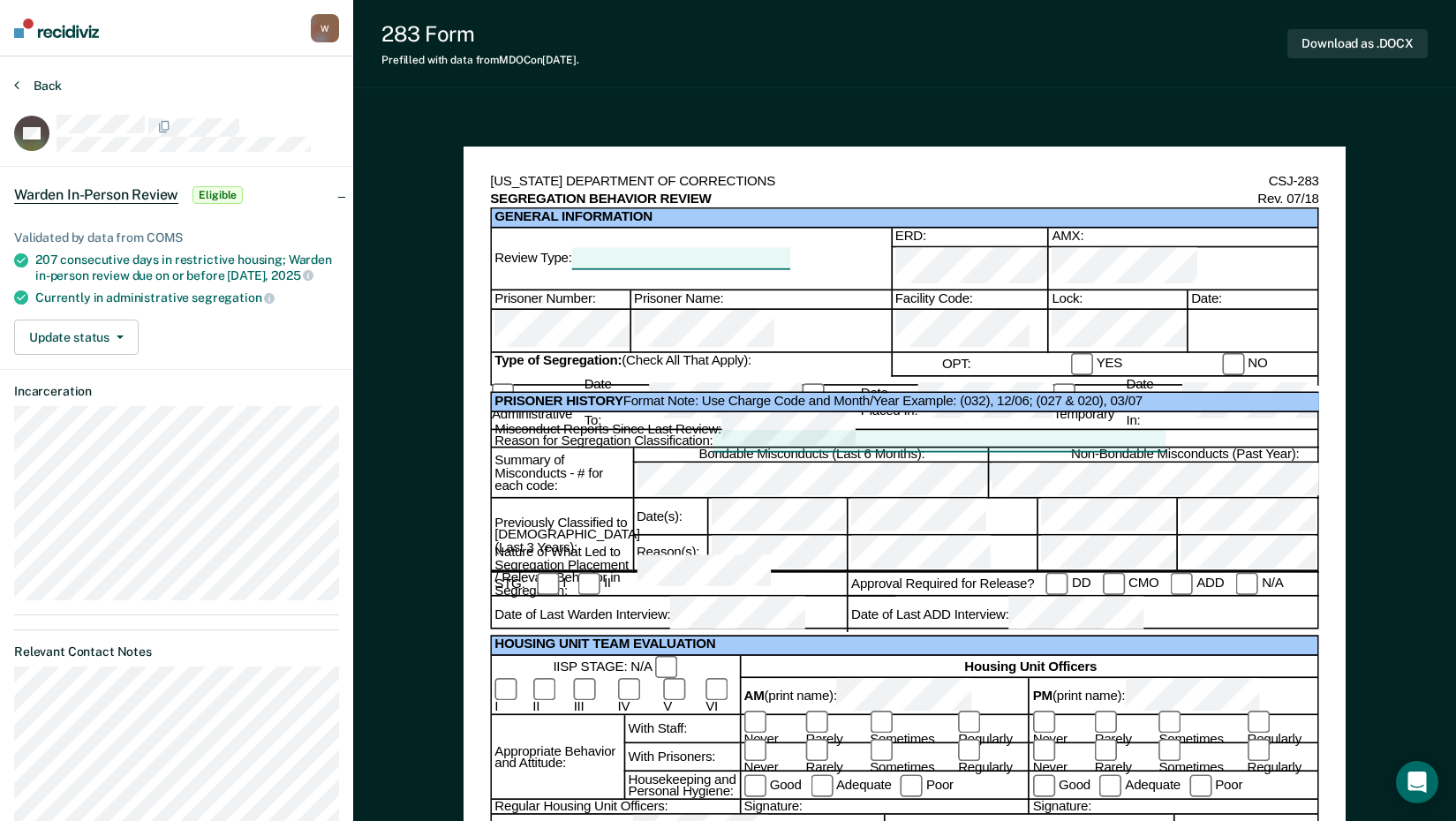
click at [39, 80] on button "Back" at bounding box center [38, 86] width 47 height 16
